Goal: Use online tool/utility: Utilize a website feature to perform a specific function

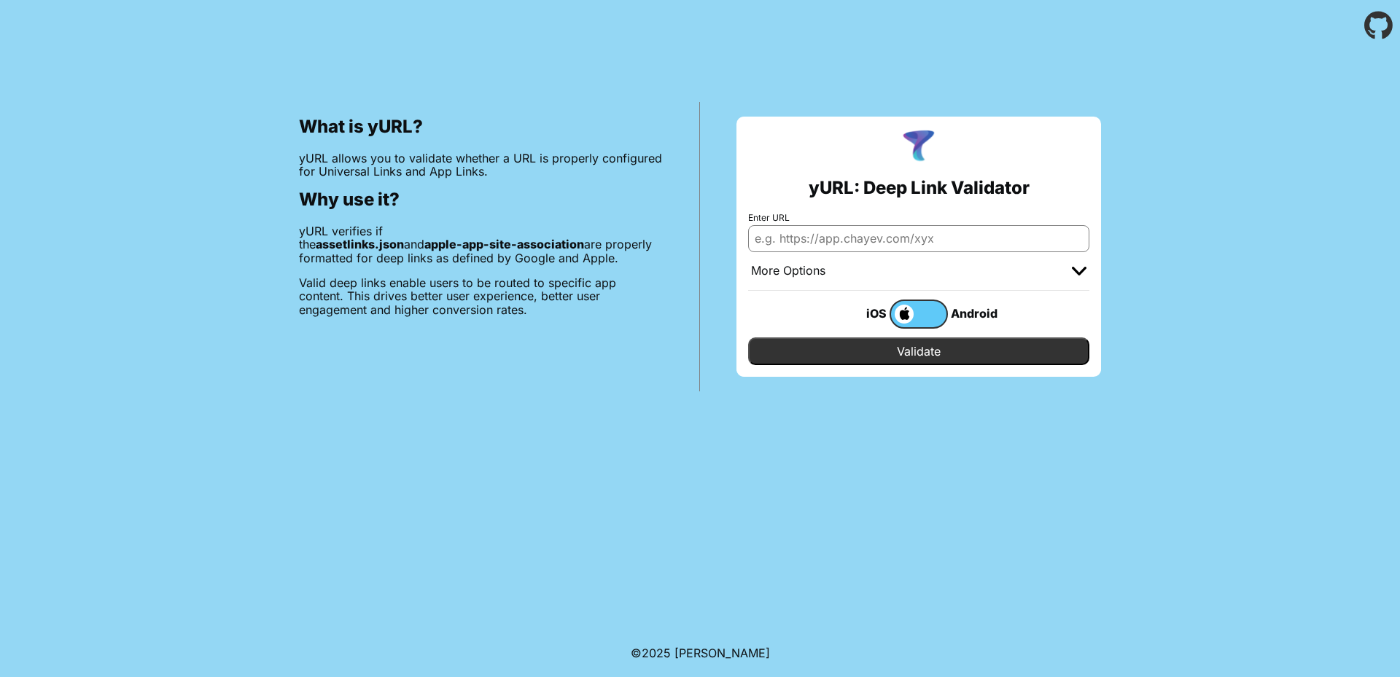
click at [817, 237] on input "Enter URL" at bounding box center [918, 238] width 341 height 26
paste input "[URL][DOMAIN_NAME]"
type input "[URL][DOMAIN_NAME]"
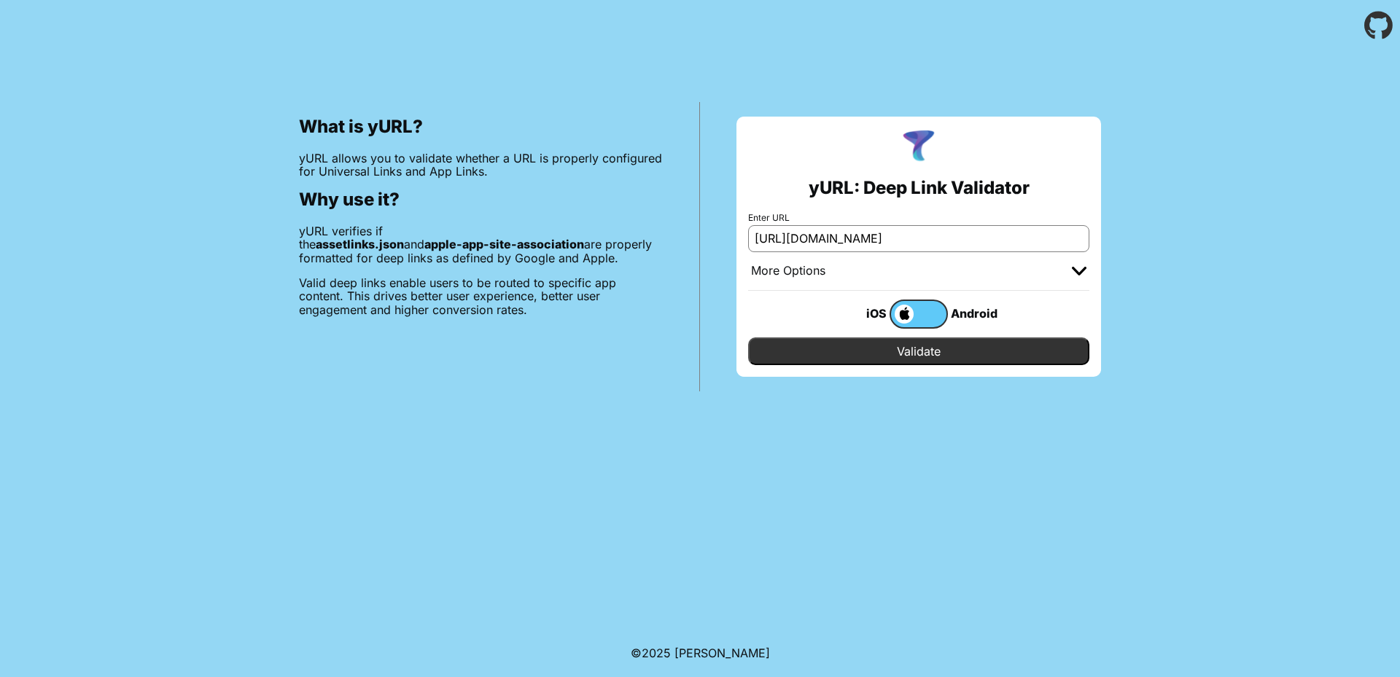
click at [879, 348] on input "Validate" at bounding box center [918, 352] width 341 height 28
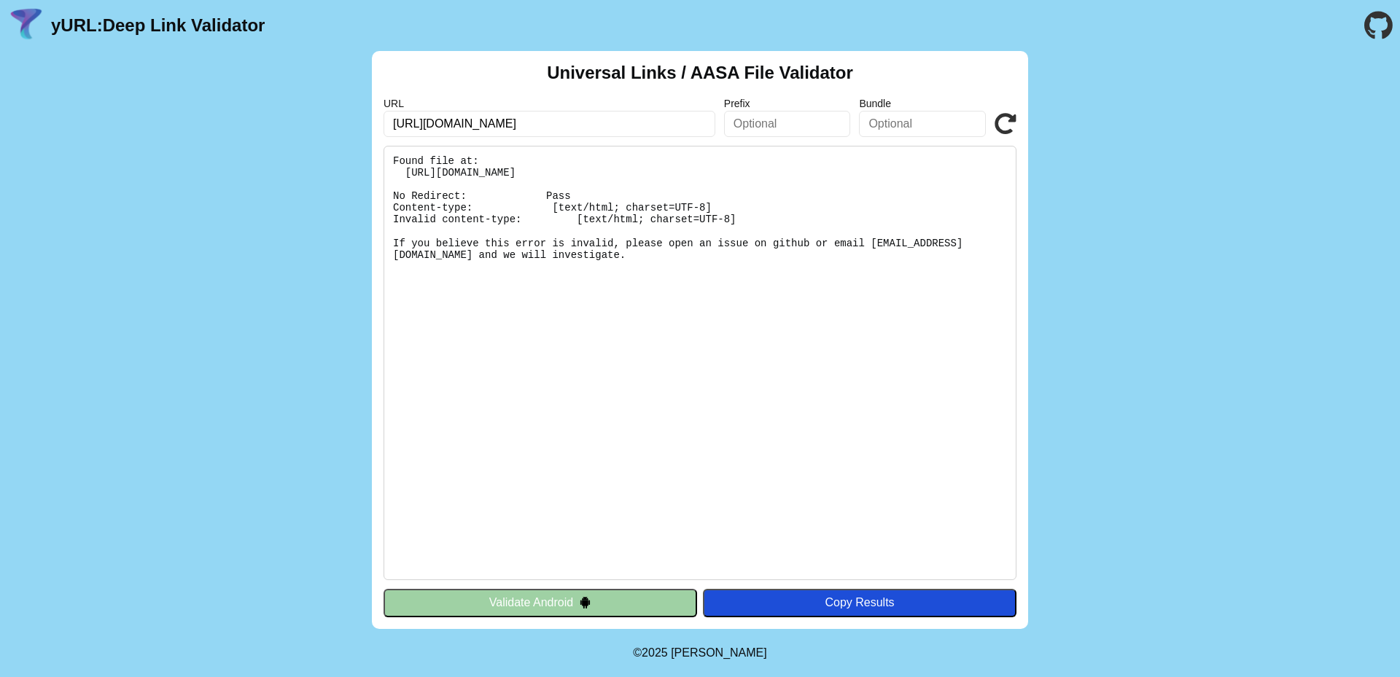
click at [623, 606] on button "Validate Android" at bounding box center [539, 603] width 313 height 28
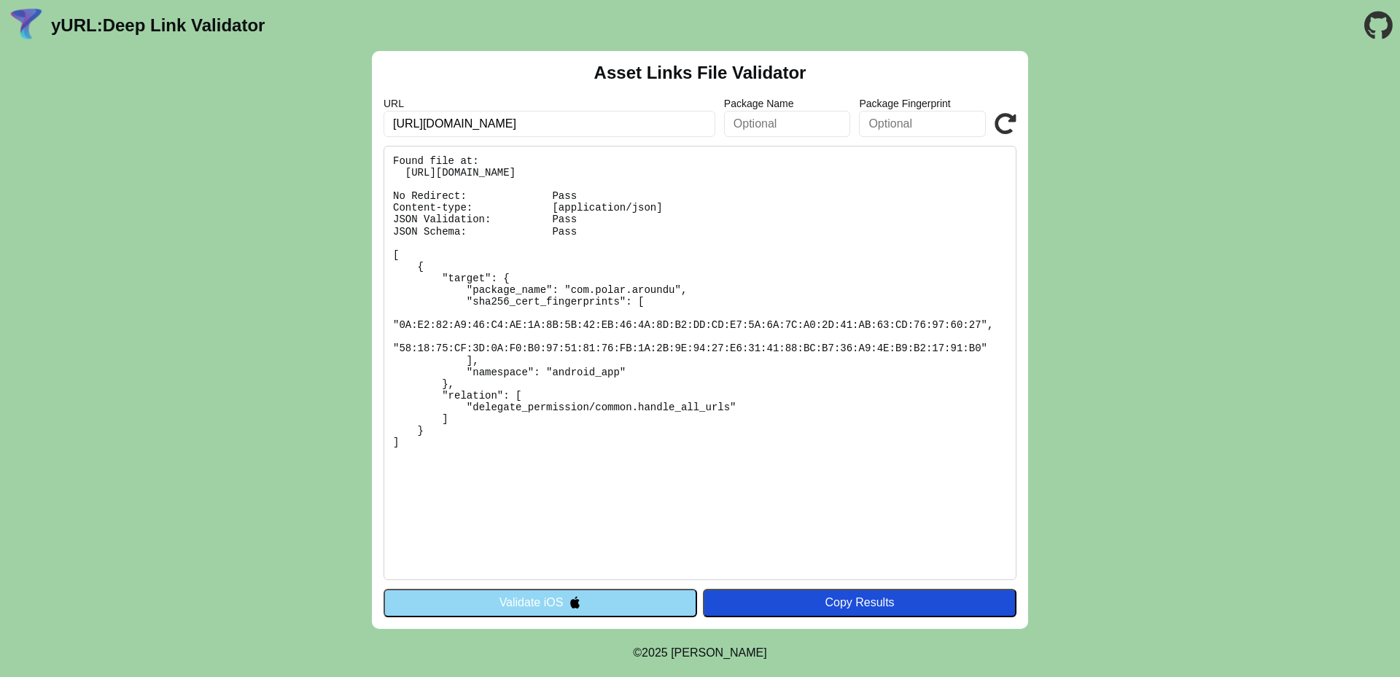
click at [593, 600] on button "Validate iOS" at bounding box center [539, 603] width 313 height 28
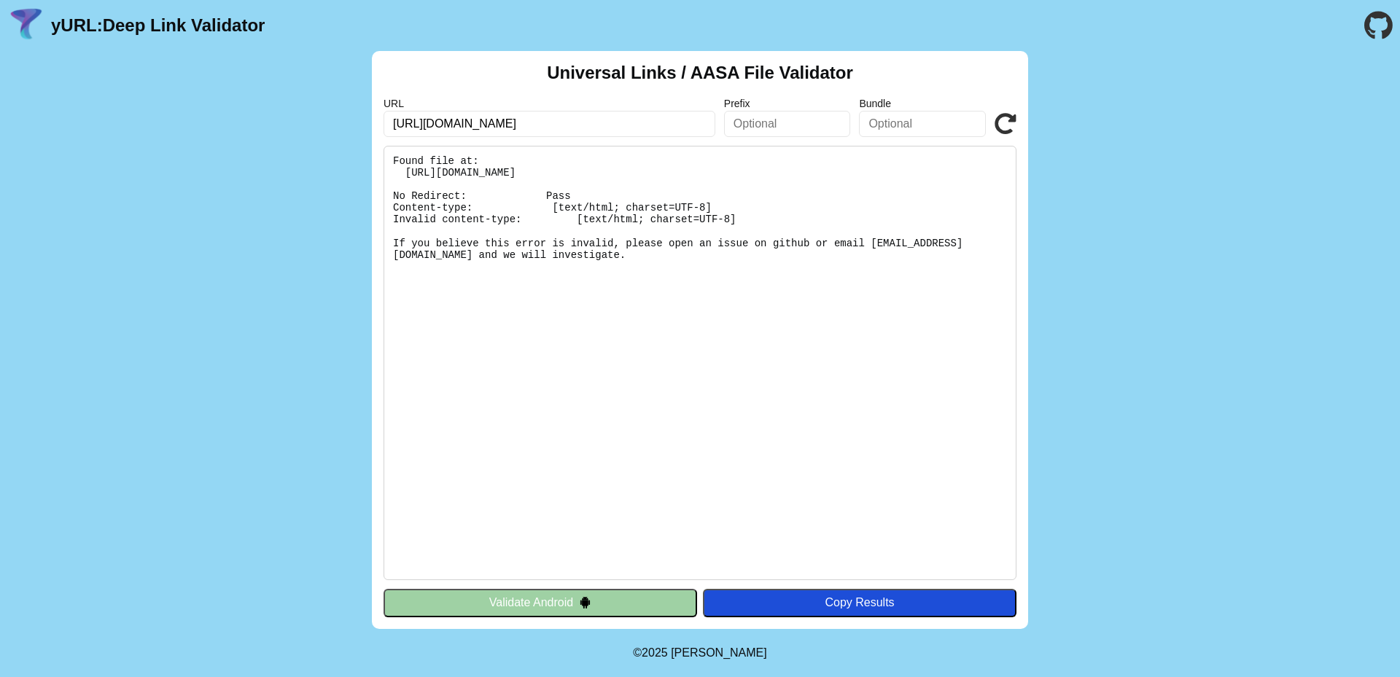
click at [1005, 117] on icon at bounding box center [1005, 124] width 22 height 22
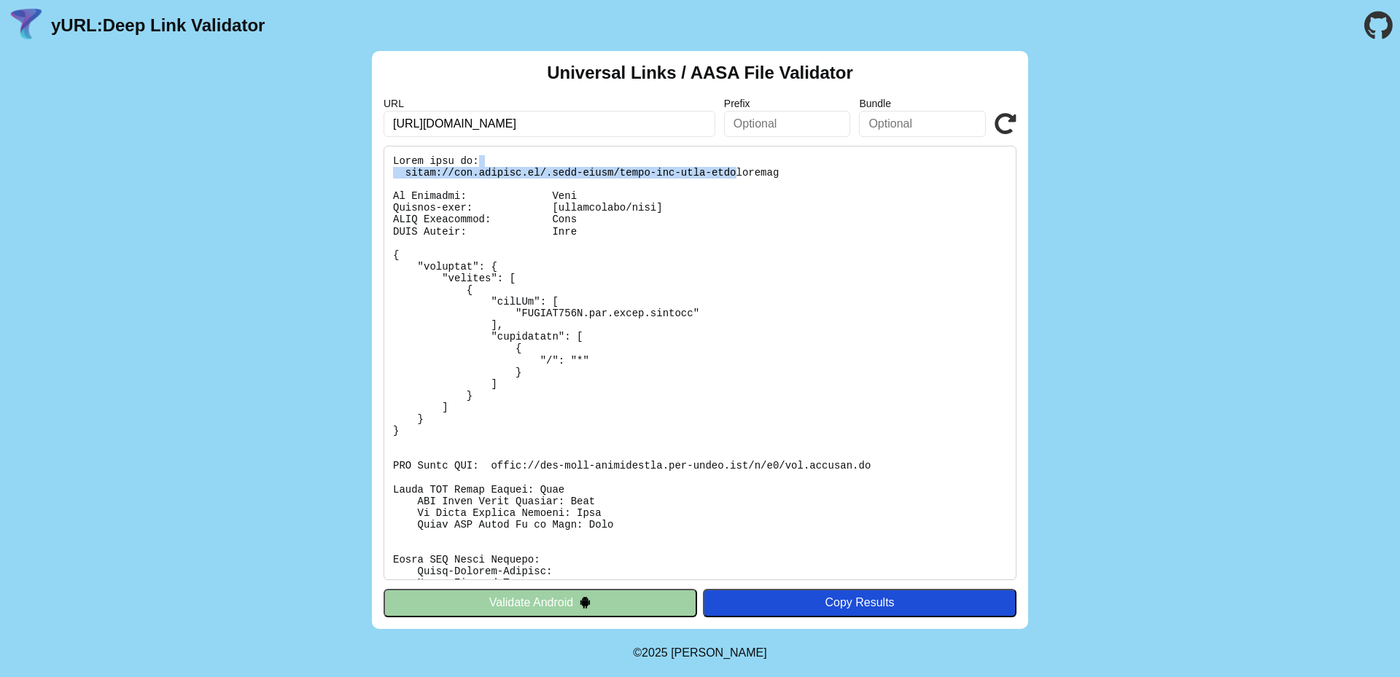
drag, startPoint x: 745, startPoint y: 165, endPoint x: 707, endPoint y: 179, distance: 40.1
click at [707, 179] on pre at bounding box center [699, 363] width 633 height 435
drag, startPoint x: 410, startPoint y: 206, endPoint x: 492, endPoint y: 212, distance: 82.6
click at [492, 212] on pre at bounding box center [699, 363] width 633 height 435
drag, startPoint x: 534, startPoint y: 203, endPoint x: 651, endPoint y: 203, distance: 117.4
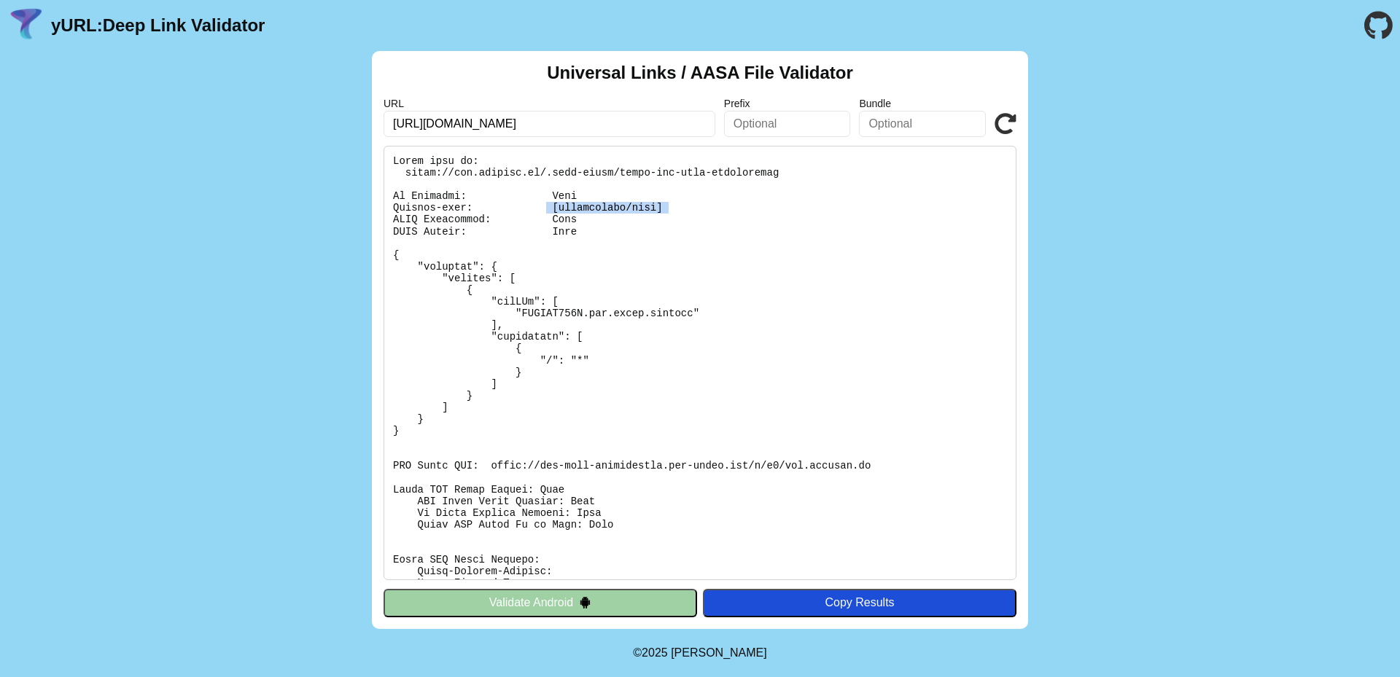
click at [651, 203] on pre at bounding box center [699, 363] width 633 height 435
drag, startPoint x: 649, startPoint y: 235, endPoint x: 643, endPoint y: 227, distance: 9.9
click at [648, 235] on pre at bounding box center [699, 363] width 633 height 435
drag, startPoint x: 639, startPoint y: 208, endPoint x: 388, endPoint y: 205, distance: 251.5
click at [388, 205] on pre at bounding box center [699, 363] width 633 height 435
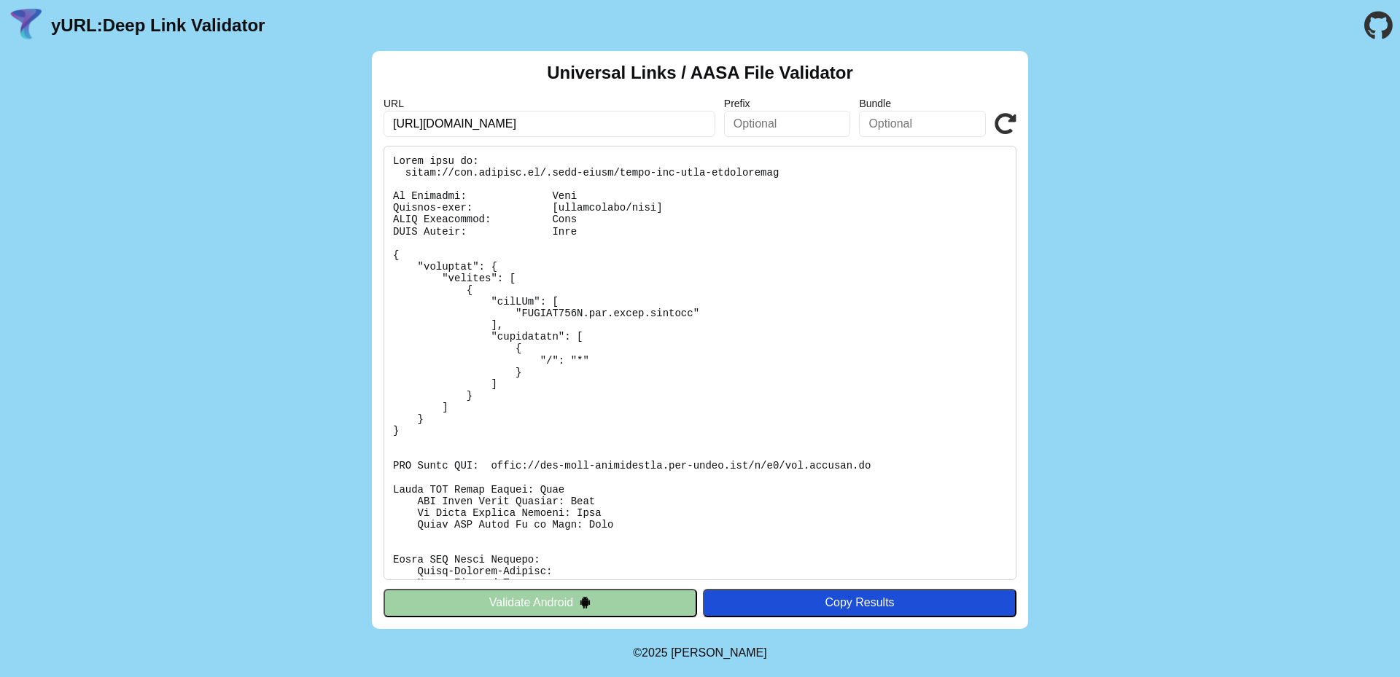
click at [571, 224] on pre at bounding box center [699, 363] width 633 height 435
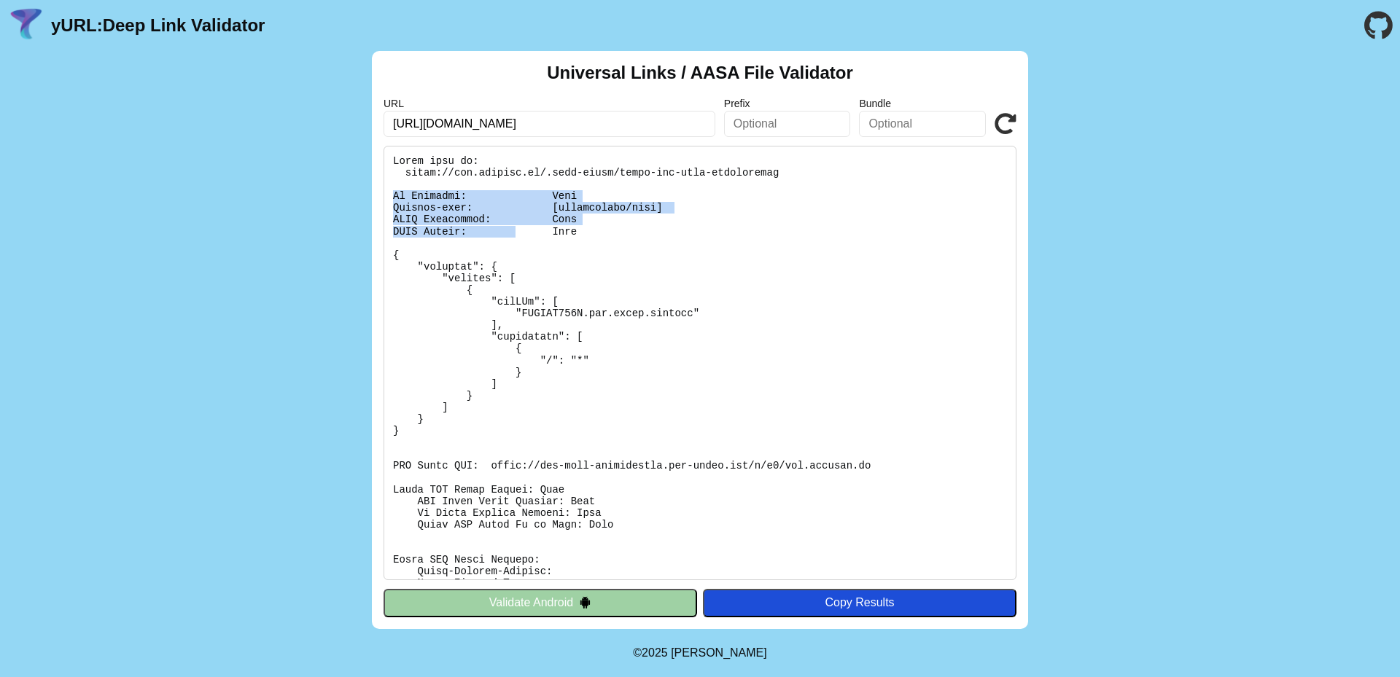
drag, startPoint x: 408, startPoint y: 203, endPoint x: 526, endPoint y: 233, distance: 122.0
click at [521, 233] on pre at bounding box center [699, 363] width 633 height 435
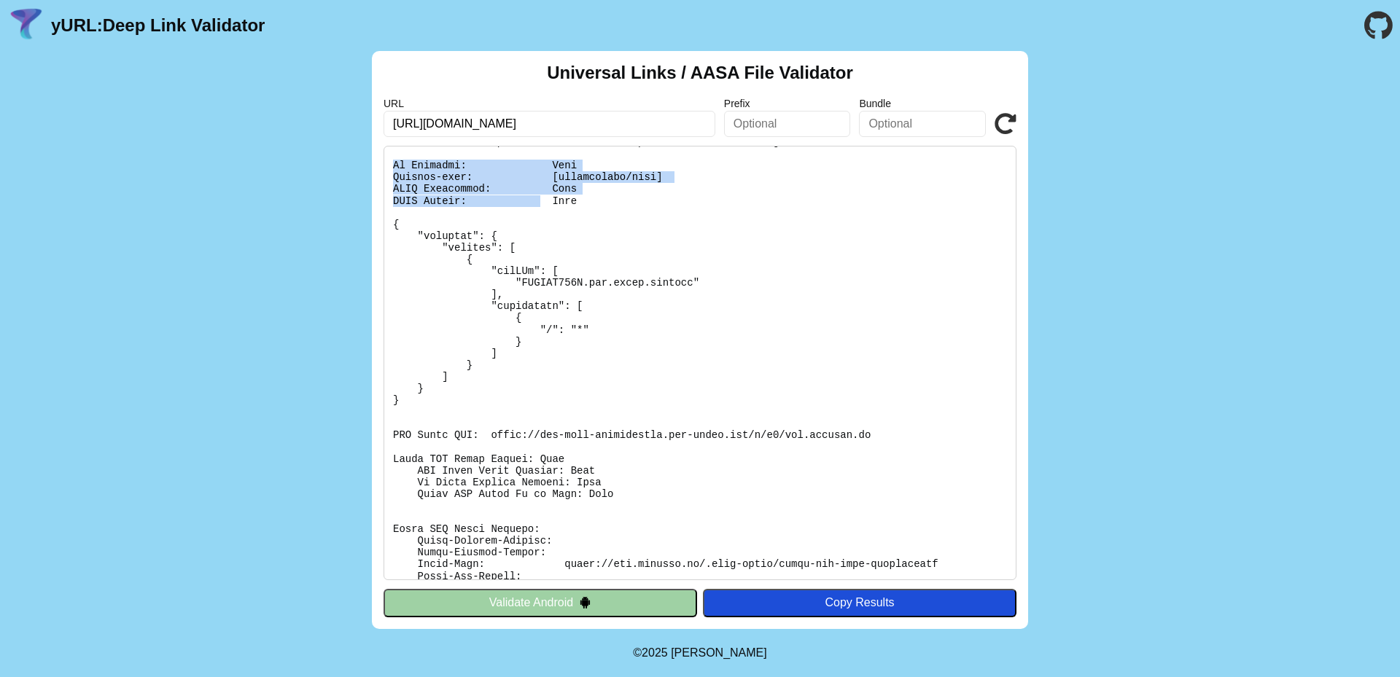
scroll to position [73, 0]
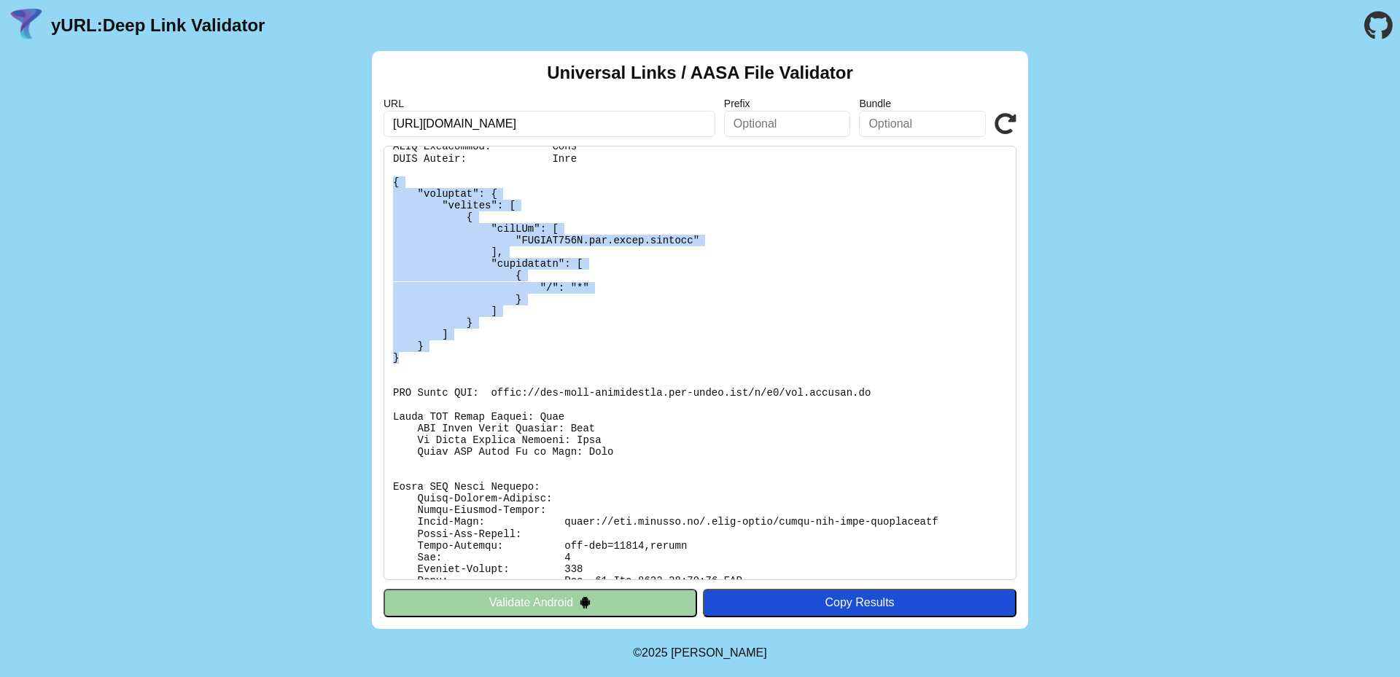
drag, startPoint x: 421, startPoint y: 364, endPoint x: 351, endPoint y: 185, distance: 191.8
click at [351, 185] on div "Universal Links / AASA File Validator URL https://www.aroundu.in/lobby/68bf1511…" at bounding box center [700, 340] width 1400 height 578
click at [721, 304] on pre at bounding box center [699, 363] width 633 height 435
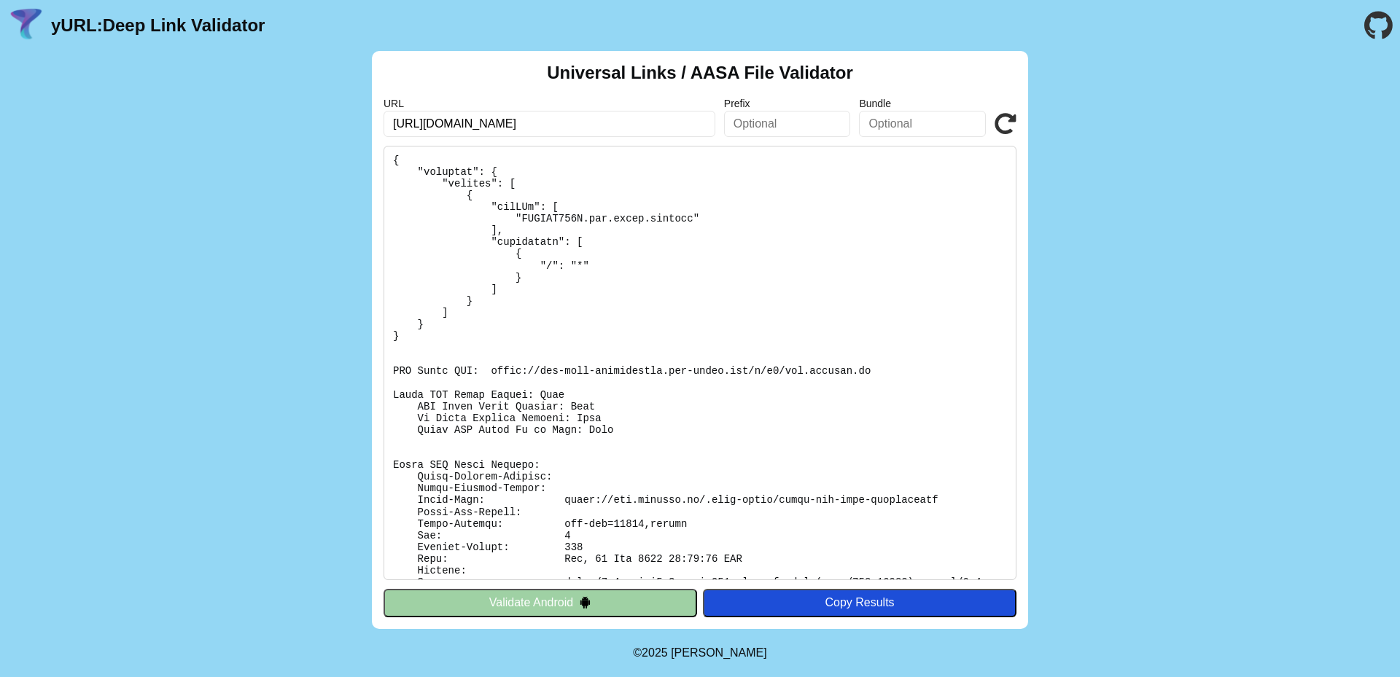
scroll to position [0, 0]
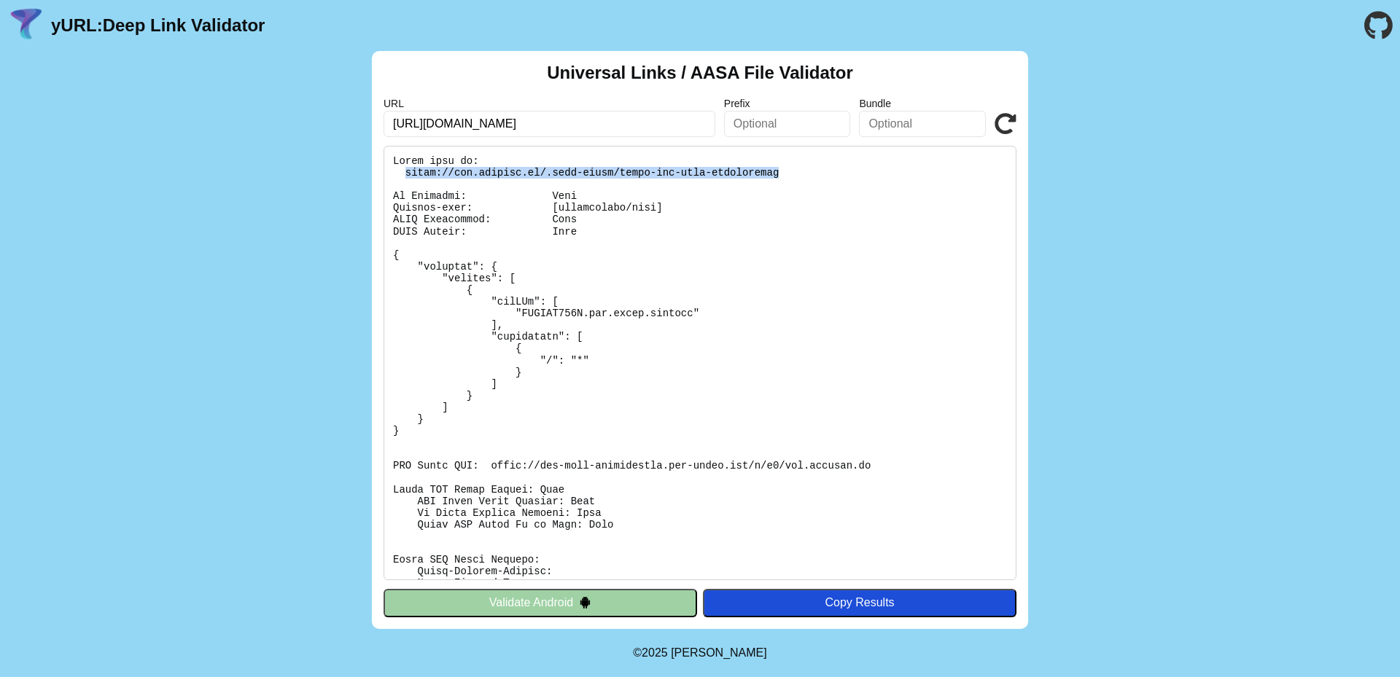
drag, startPoint x: 402, startPoint y: 172, endPoint x: 768, endPoint y: 171, distance: 366.0
click at [768, 171] on pre at bounding box center [699, 363] width 633 height 435
copy pre "https://www.aroundu.in/.well-known/apple-app-site-association"
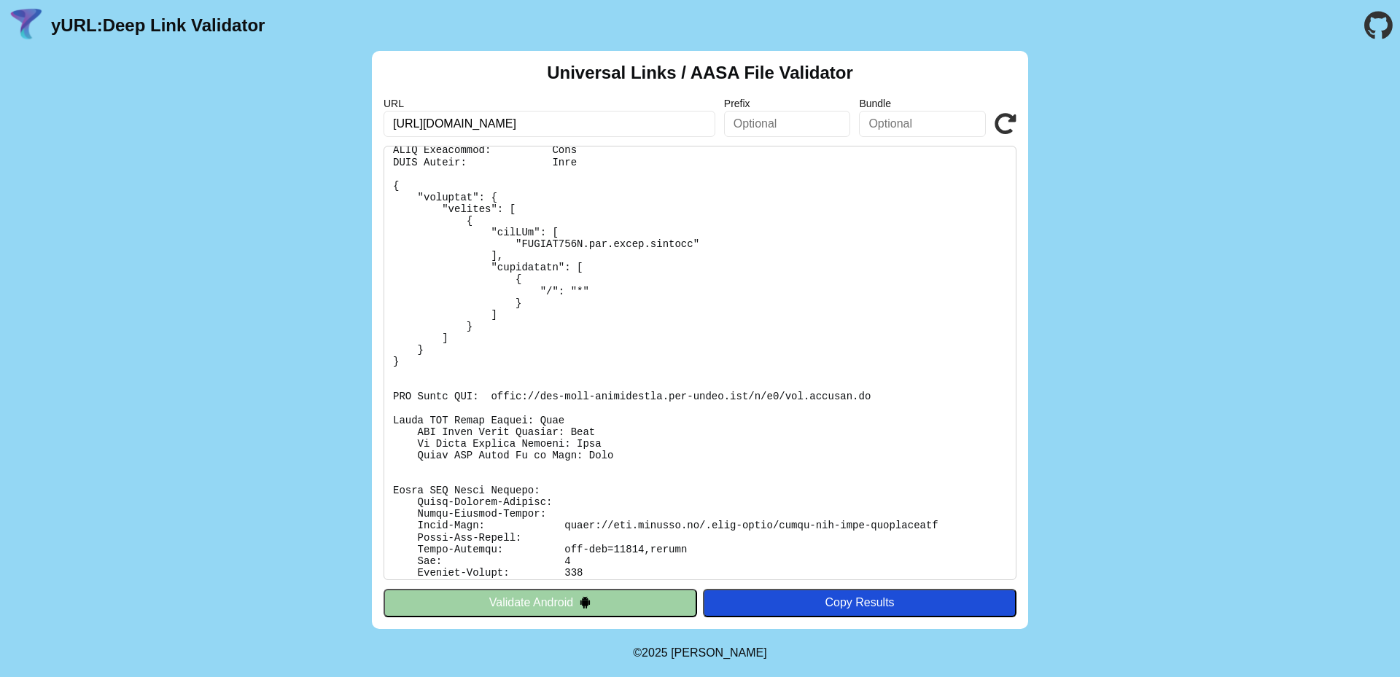
scroll to position [73, 0]
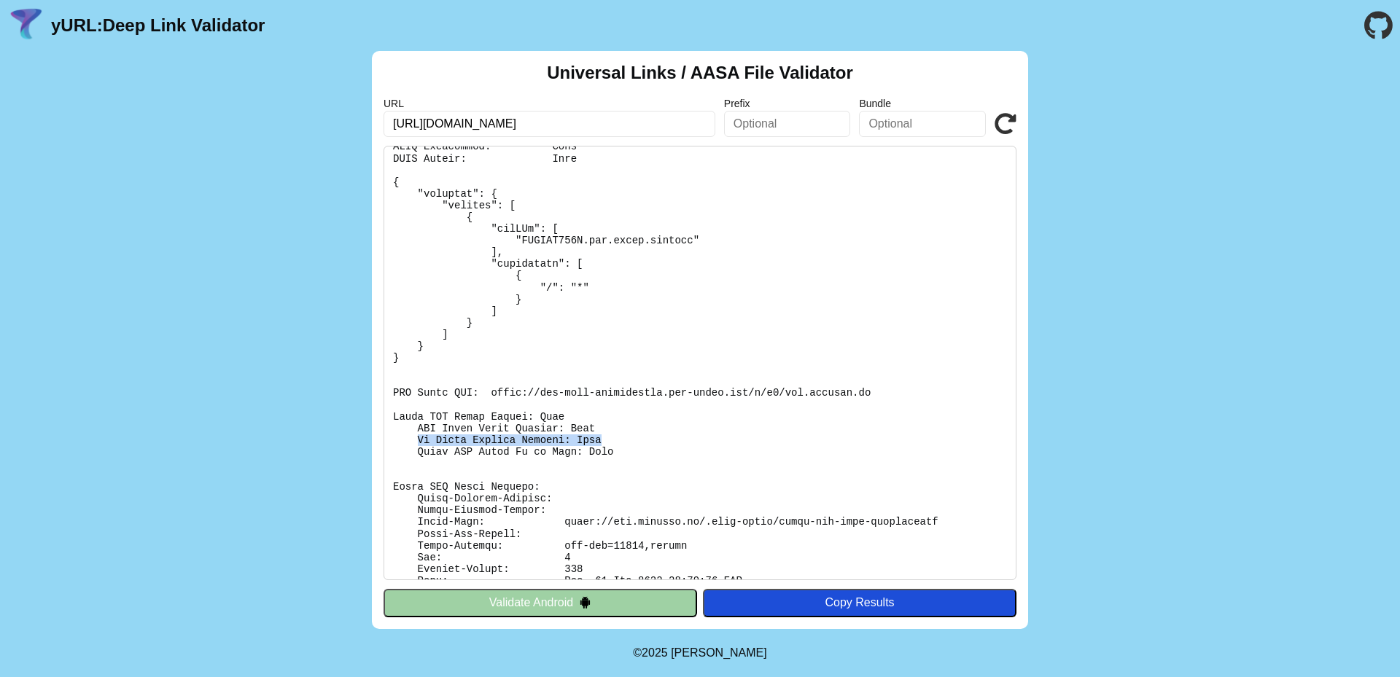
drag, startPoint x: 419, startPoint y: 437, endPoint x: 595, endPoint y: 439, distance: 175.7
click at [595, 439] on pre at bounding box center [699, 363] width 633 height 435
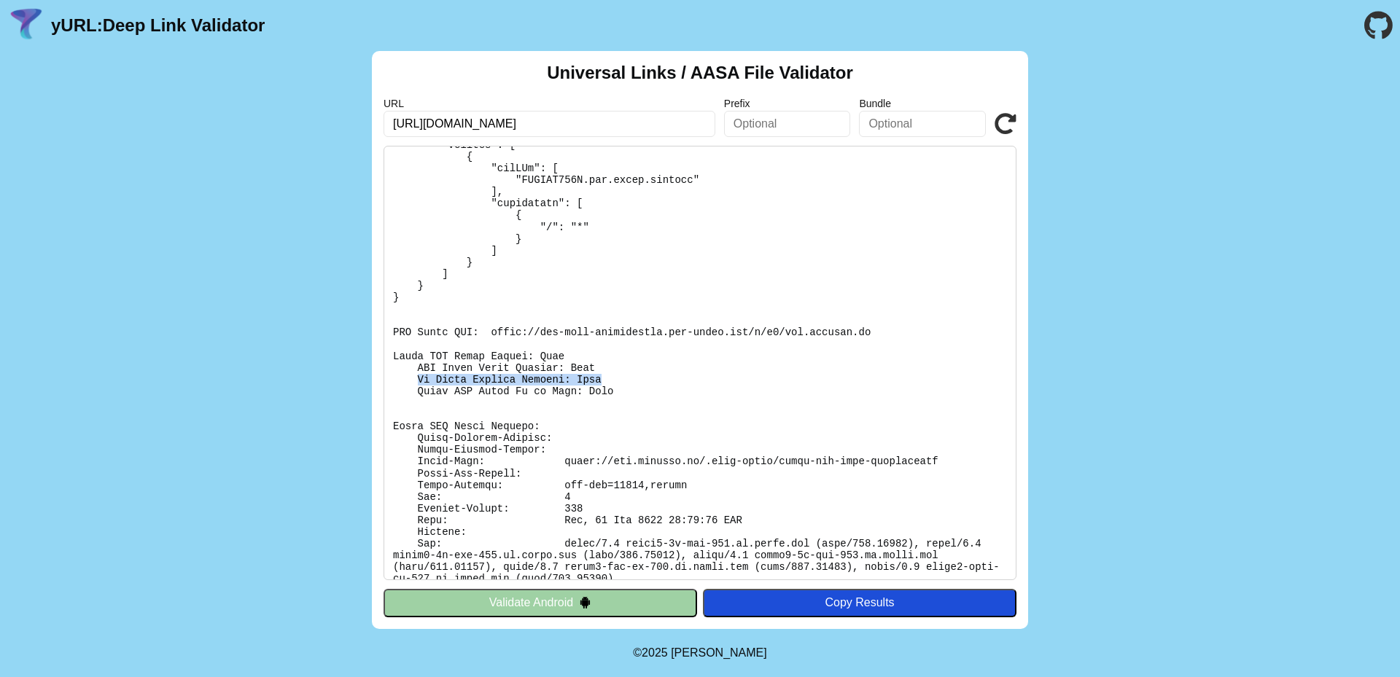
scroll to position [136, 0]
click at [616, 607] on button "Validate Android" at bounding box center [539, 603] width 313 height 28
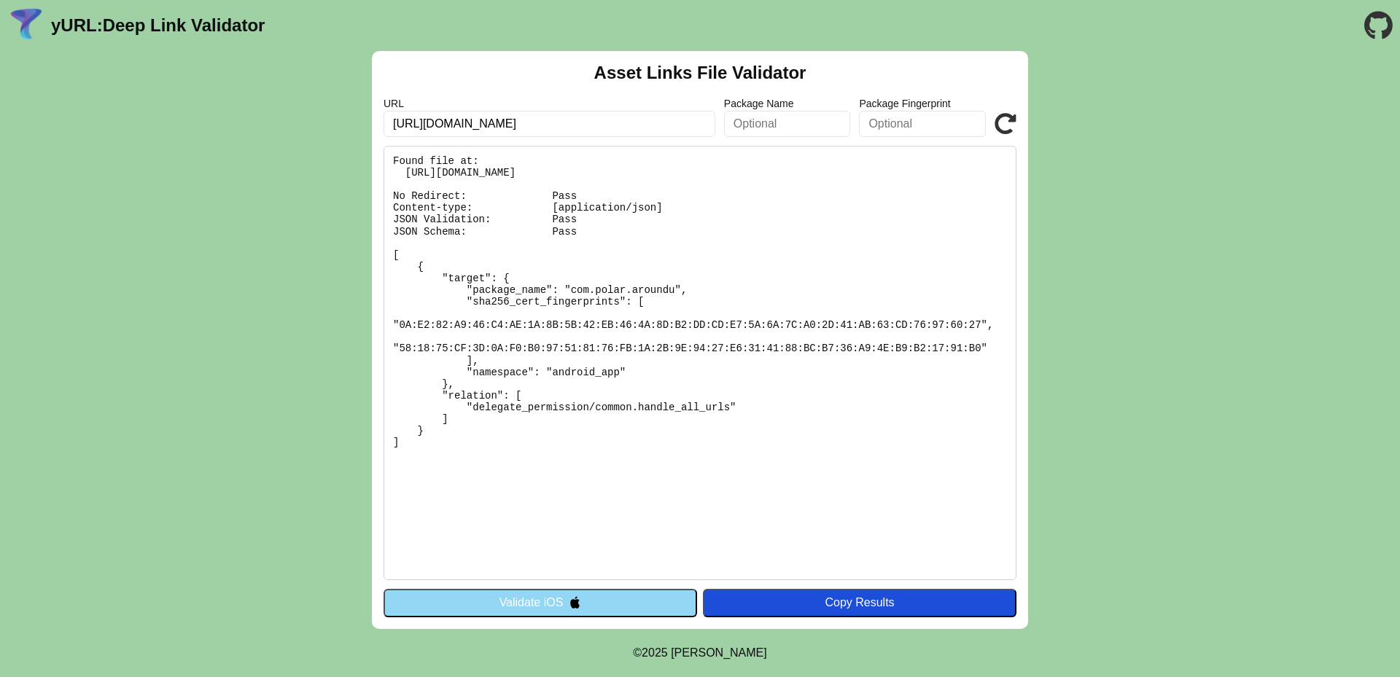
click at [553, 601] on button "Validate iOS" at bounding box center [539, 603] width 313 height 28
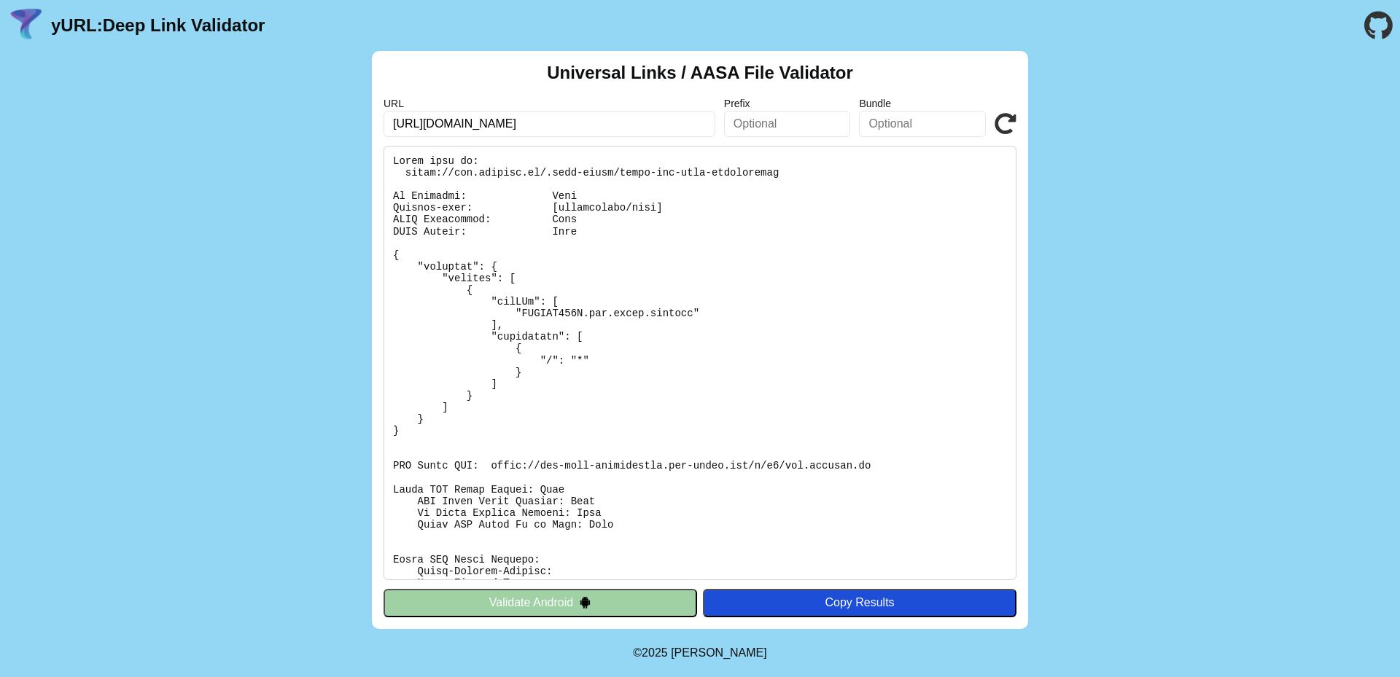
click at [529, 123] on input "[URL][DOMAIN_NAME]" at bounding box center [549, 124] width 332 height 26
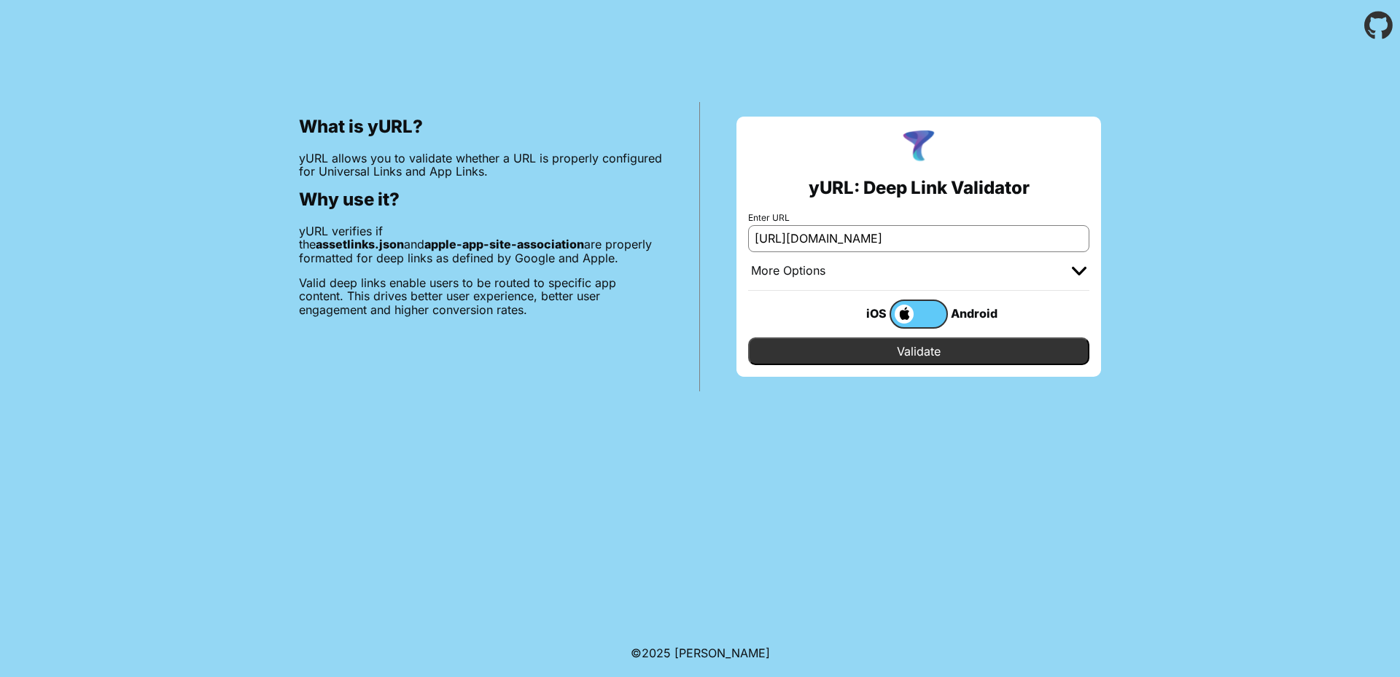
drag, startPoint x: 0, startPoint y: 0, endPoint x: 159, endPoint y: 274, distance: 316.9
